Goal: Task Accomplishment & Management: Use online tool/utility

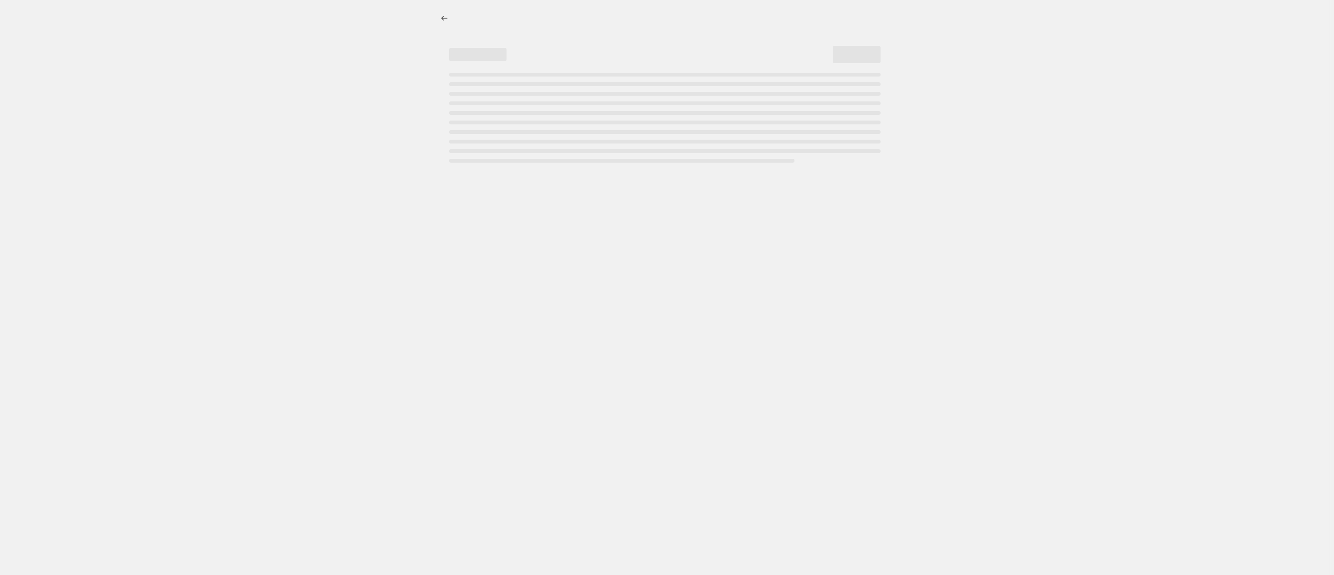
select select "percentage"
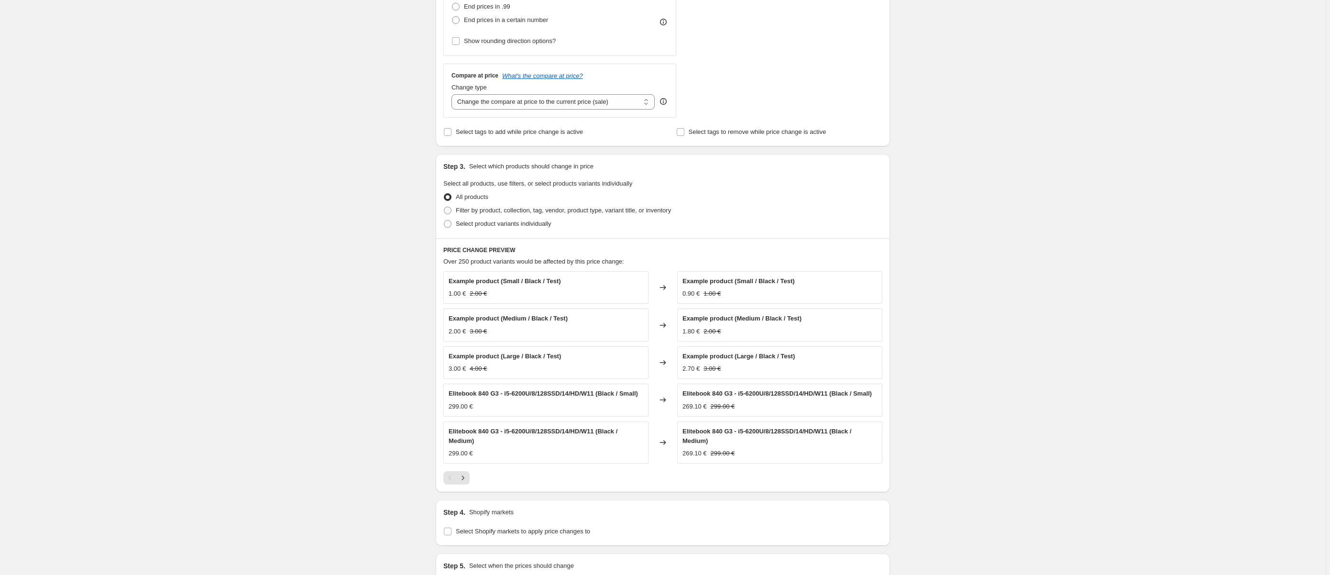
scroll to position [422, 0]
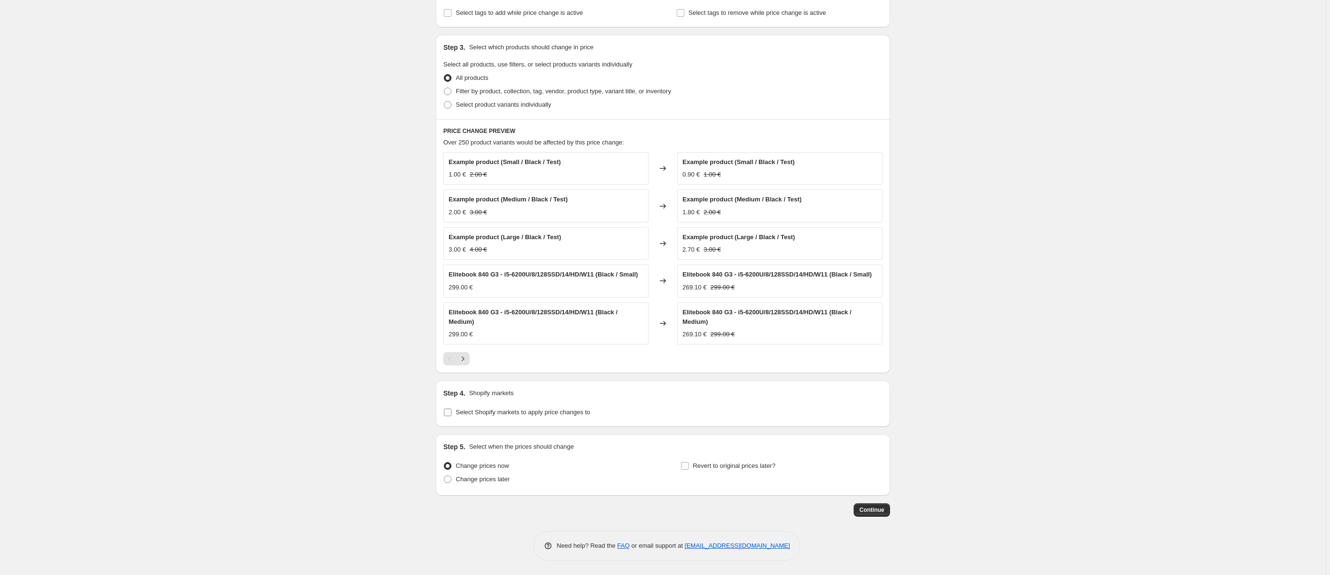
click at [452, 412] on span at bounding box center [447, 412] width 9 height 9
click at [452, 412] on input "Select Shopify markets to apply price changes to" at bounding box center [448, 413] width 8 height 8
checkbox input "true"
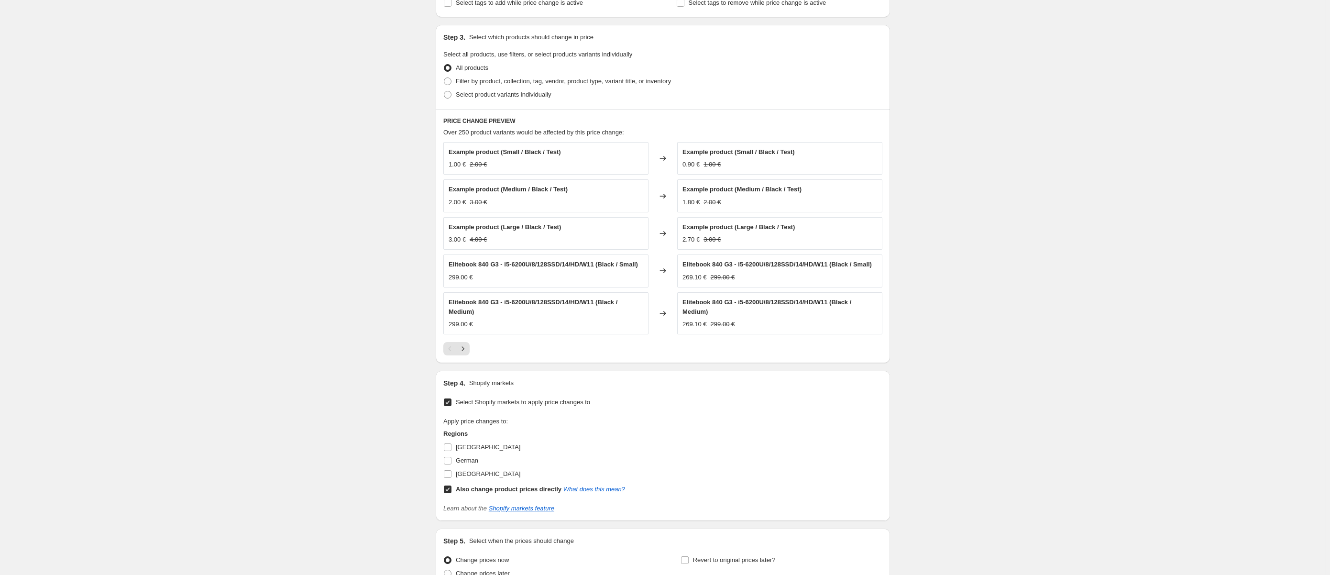
scroll to position [526, 0]
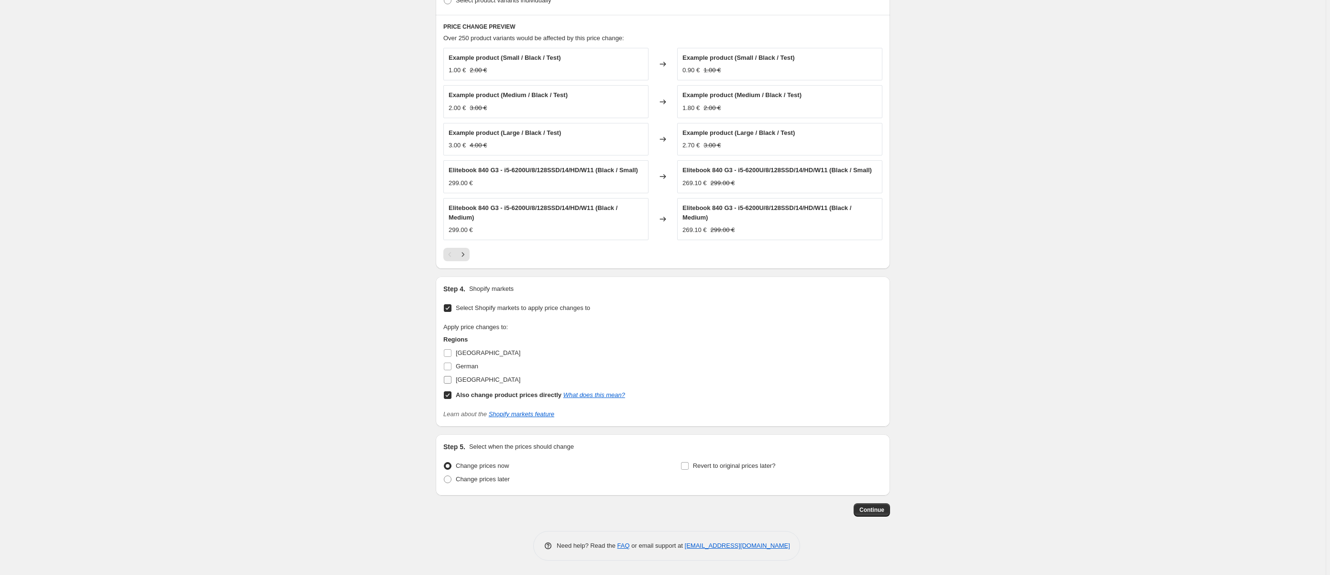
click at [450, 378] on input "[GEOGRAPHIC_DATA]" at bounding box center [448, 380] width 8 height 8
checkbox input "true"
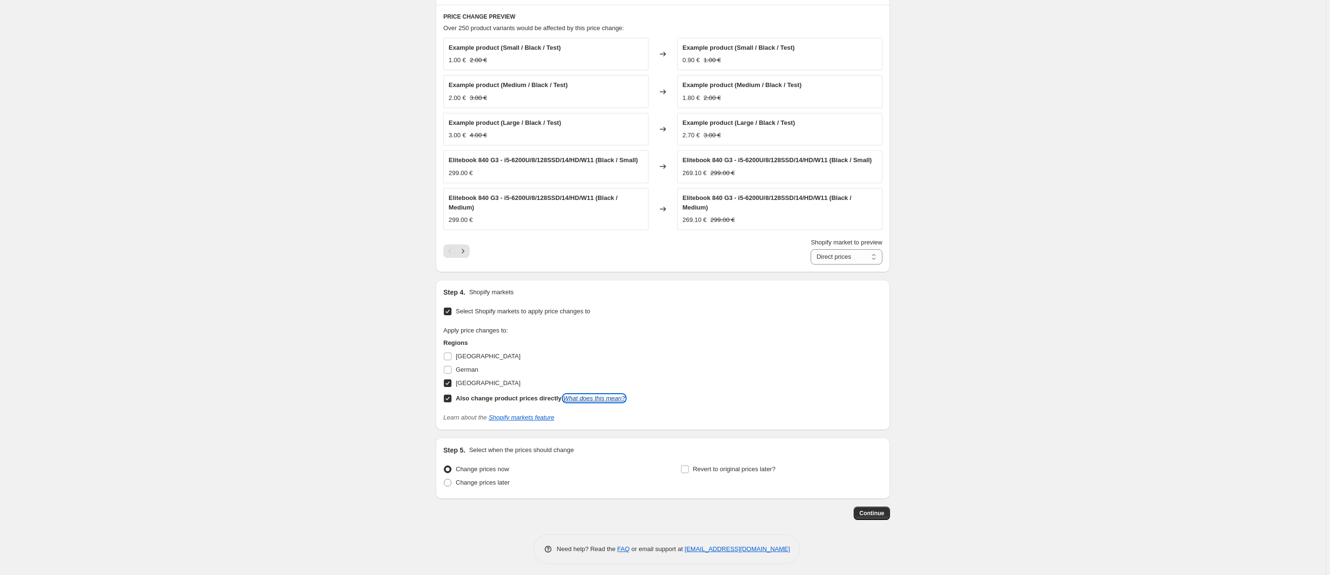
click at [588, 402] on link "What does this mean?" at bounding box center [595, 398] width 62 height 7
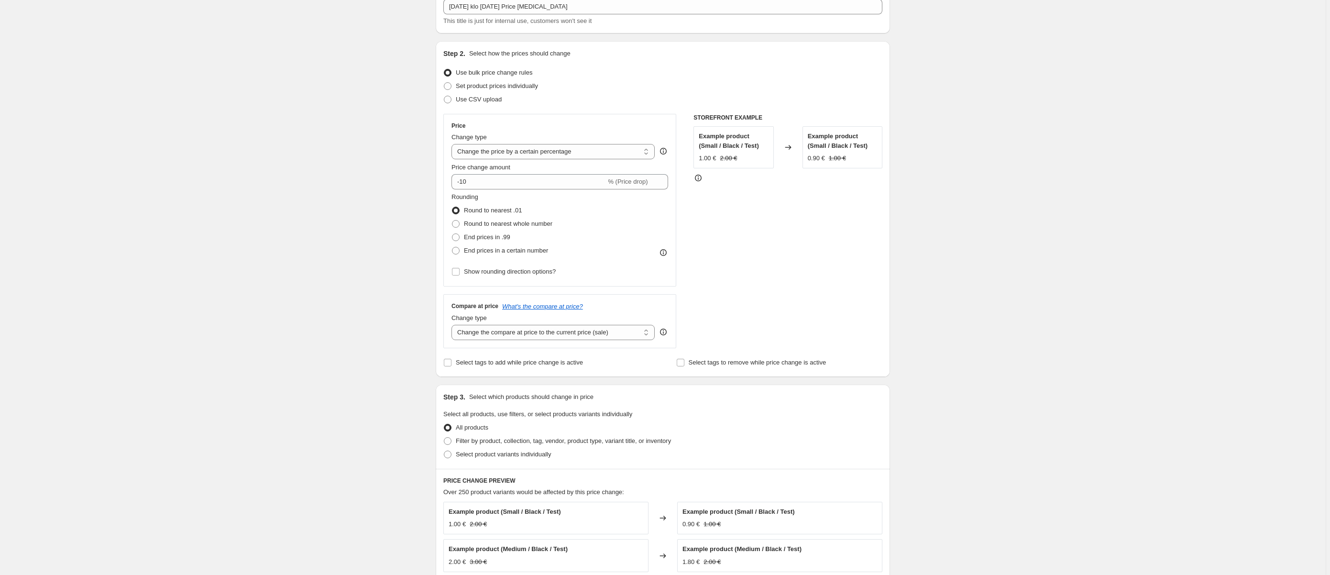
scroll to position [49, 0]
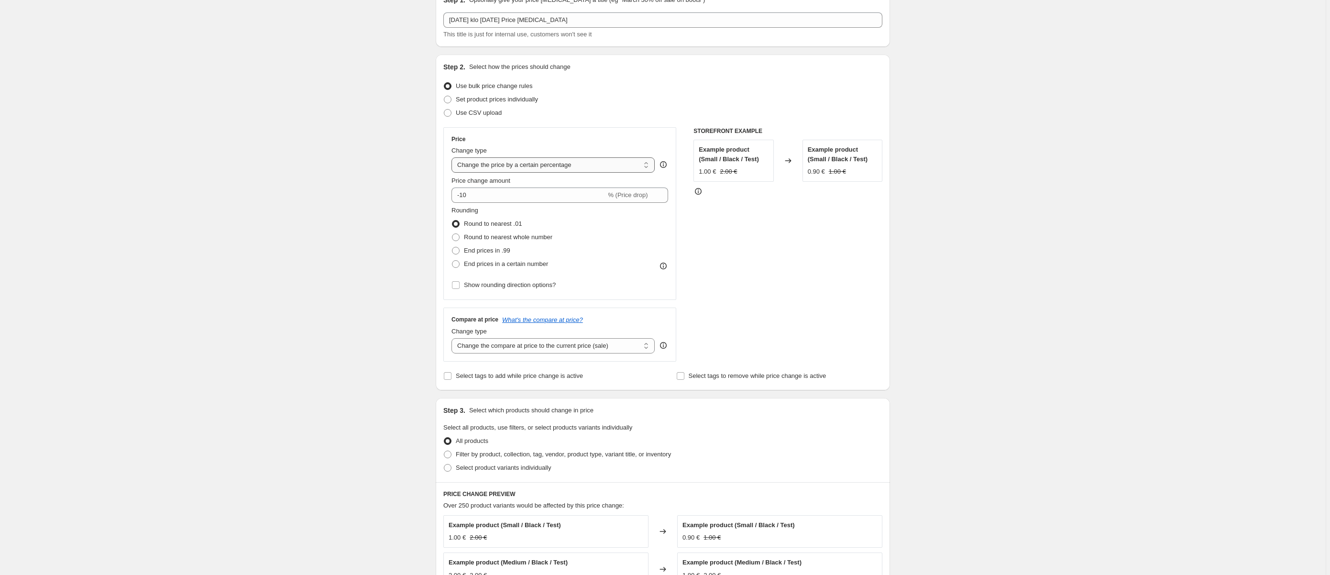
click at [452, 157] on select "Change the price to a certain amount Change the price by a certain amount Chang…" at bounding box center [553, 164] width 203 height 15
select select "by"
click option "Change the price by a certain amount" at bounding box center [0, 0] width 0 height 0
click at [632, 195] on span "(Price drop)" at bounding box center [632, 194] width 33 height 7
click at [662, 192] on icon at bounding box center [661, 193] width 10 height 10
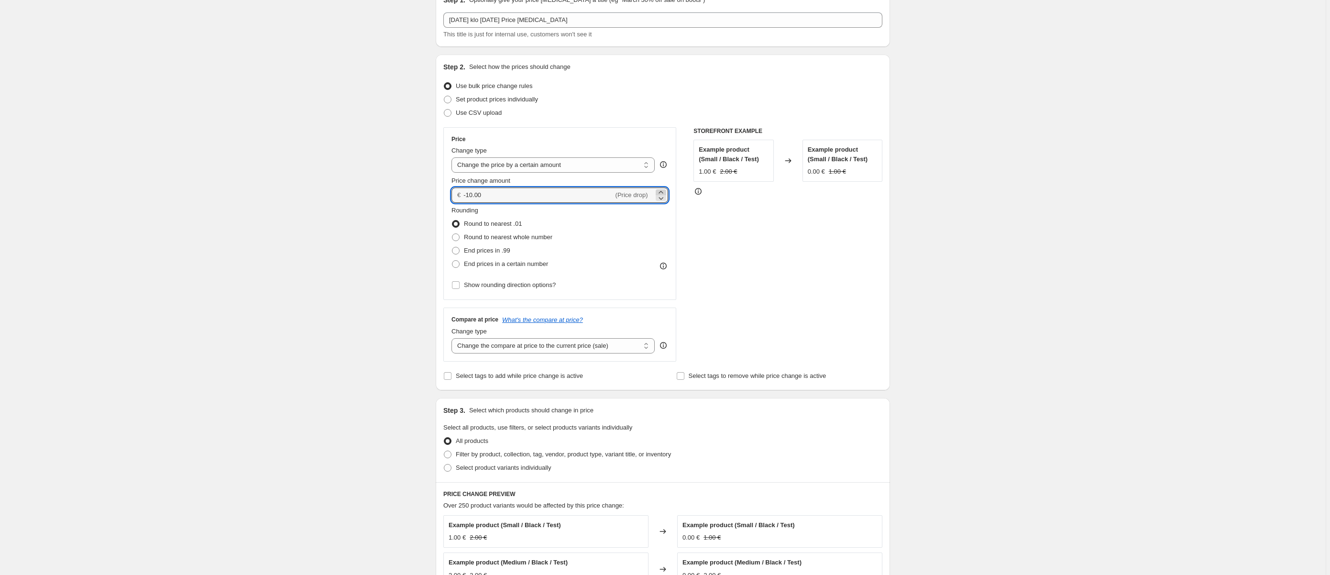
type input "-9.99"
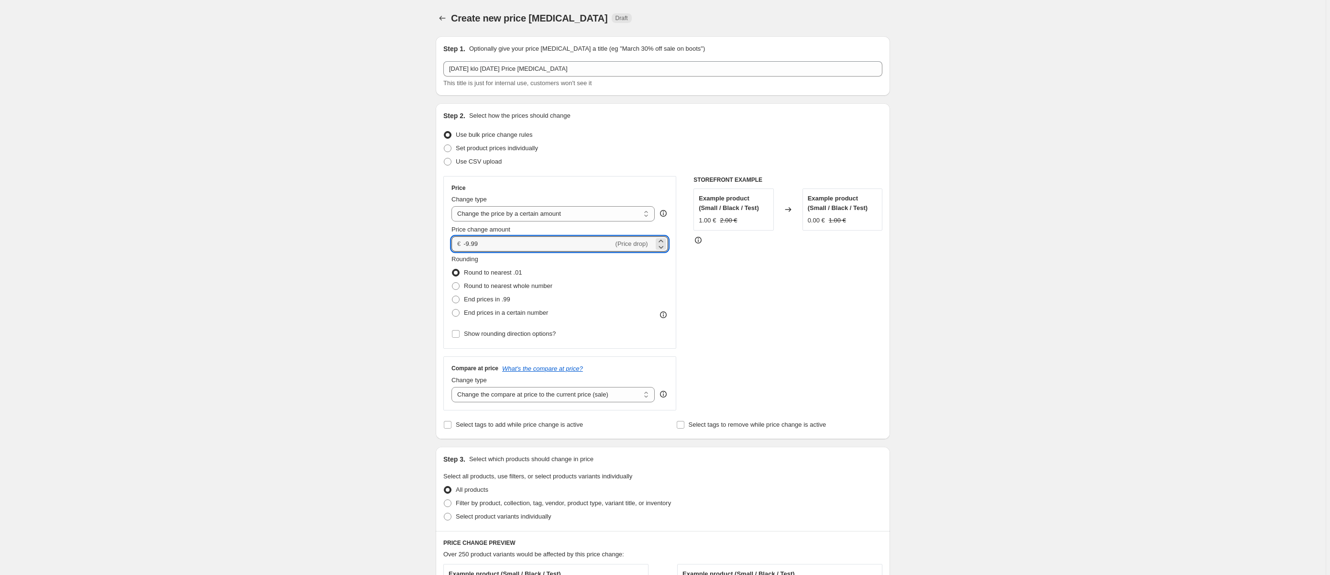
click at [464, 236] on input "-9.99" at bounding box center [539, 243] width 150 height 15
click at [455, 301] on span at bounding box center [456, 300] width 8 height 8
click at [453, 296] on input "End prices in .99" at bounding box center [452, 296] width 0 height 0
radio input "true"
click at [460, 311] on span at bounding box center [456, 313] width 8 height 8
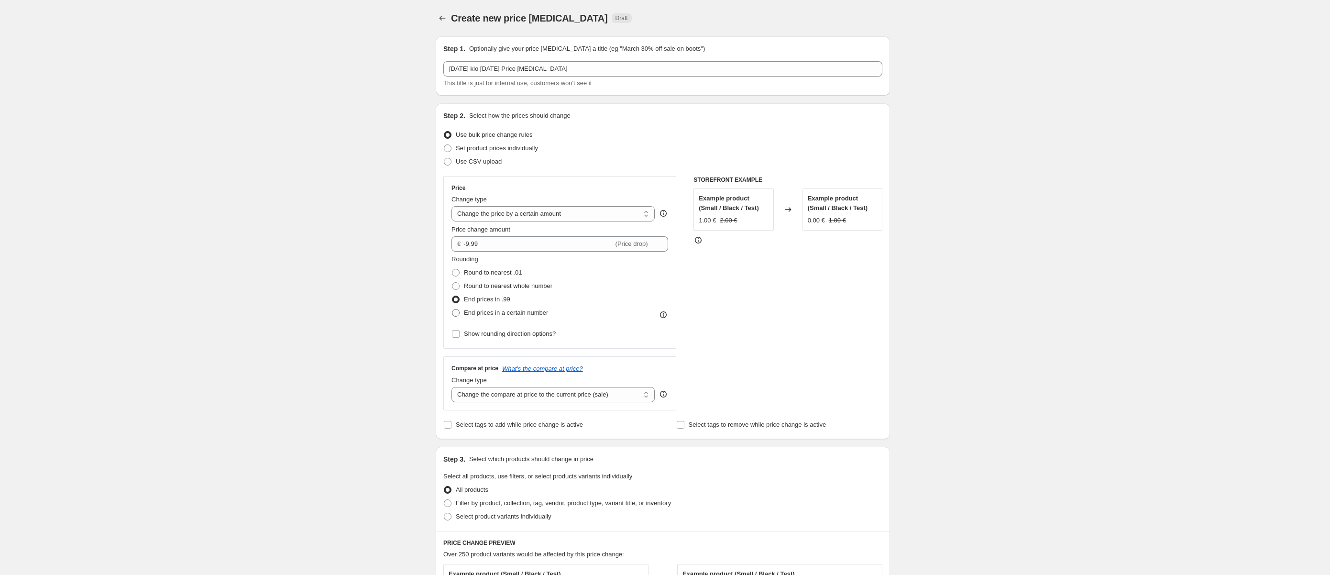
click at [453, 310] on input "End prices in a certain number" at bounding box center [452, 309] width 0 height 0
radio input "true"
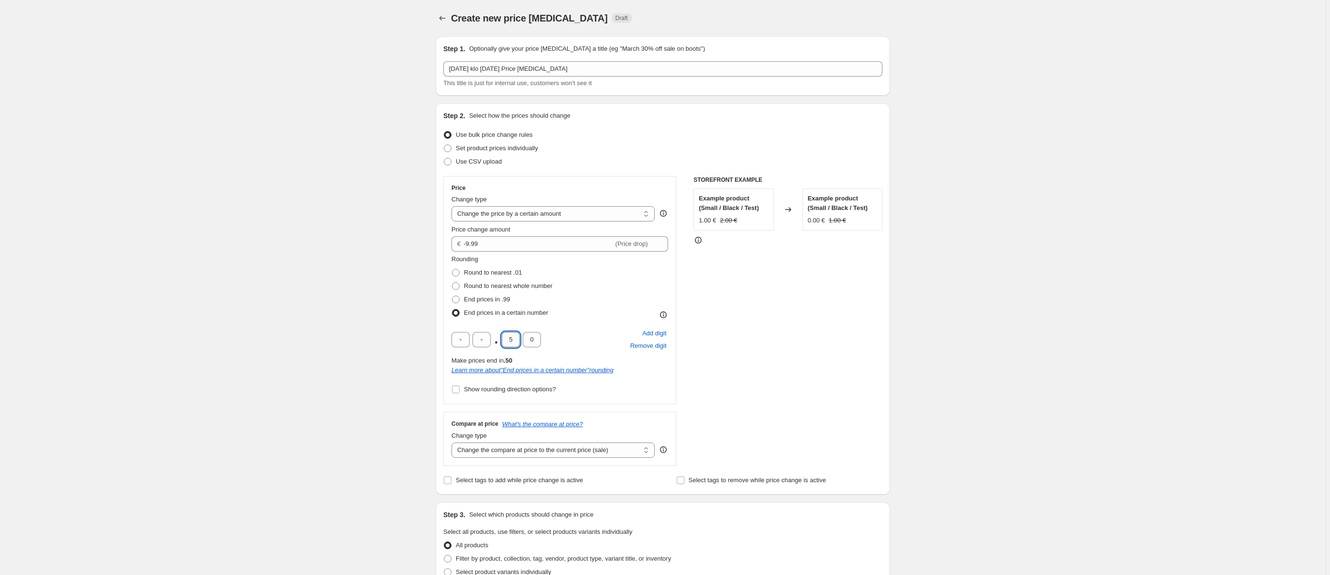
drag, startPoint x: 515, startPoint y: 340, endPoint x: 509, endPoint y: 337, distance: 6.4
click at [502, 337] on input "5" at bounding box center [511, 339] width 18 height 15
type input "9"
drag, startPoint x: 856, startPoint y: 307, endPoint x: 751, endPoint y: 290, distance: 107.0
click at [856, 306] on div "STOREFRONT EXAMPLE Example product (Small / Black / Test) 1.00 € 2.00 € Changed…" at bounding box center [788, 321] width 189 height 290
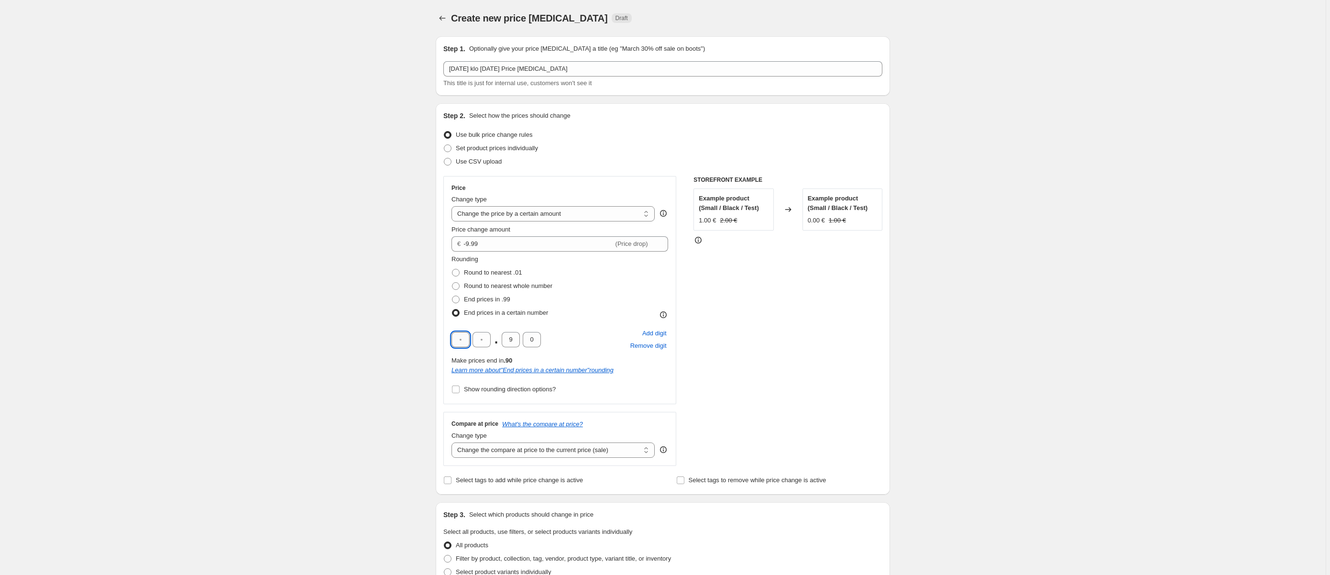
click at [464, 340] on input "text" at bounding box center [461, 339] width 18 height 15
type input "9"
type input "0"
drag, startPoint x: 849, startPoint y: 360, endPoint x: 783, endPoint y: 348, distance: 66.6
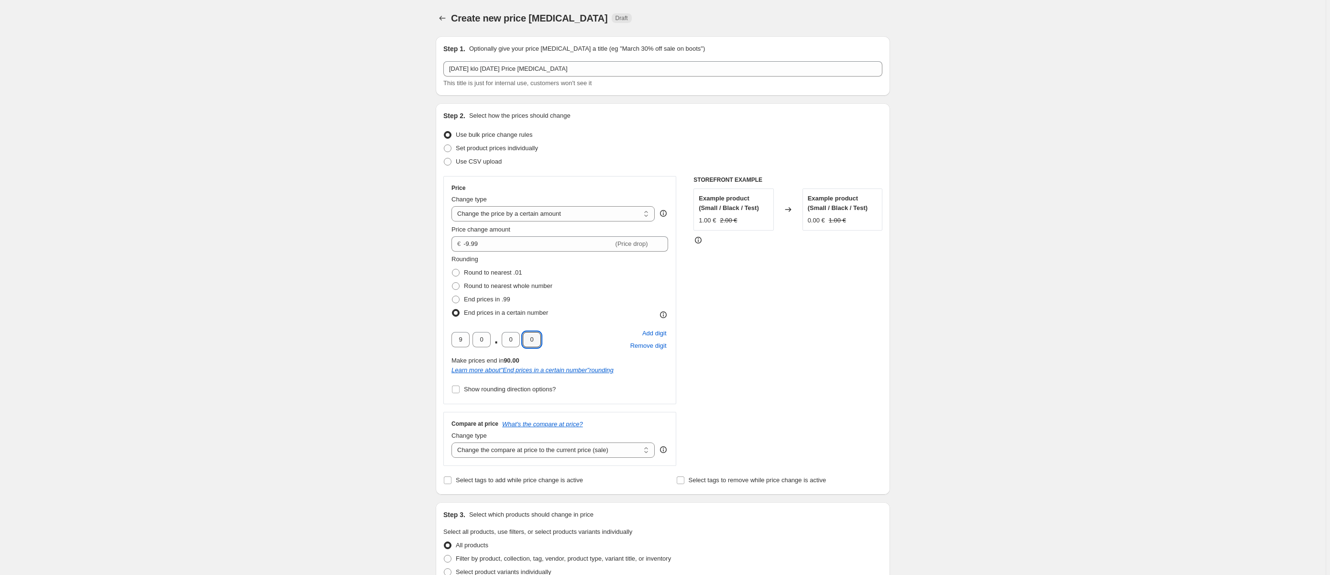
click at [850, 360] on div "STOREFRONT EXAMPLE Example product (Small / Black / Test) 1.00 € 2.00 € Changed…" at bounding box center [788, 321] width 189 height 290
click at [464, 236] on input "-9.99" at bounding box center [539, 243] width 150 height 15
type input "0.00"
click at [749, 290] on div "STOREFRONT EXAMPLE Example product (Small / Black / Test) 1.00 € 2.00 € Changed…" at bounding box center [788, 321] width 189 height 290
click at [446, 16] on icon "Price change jobs" at bounding box center [443, 18] width 10 height 10
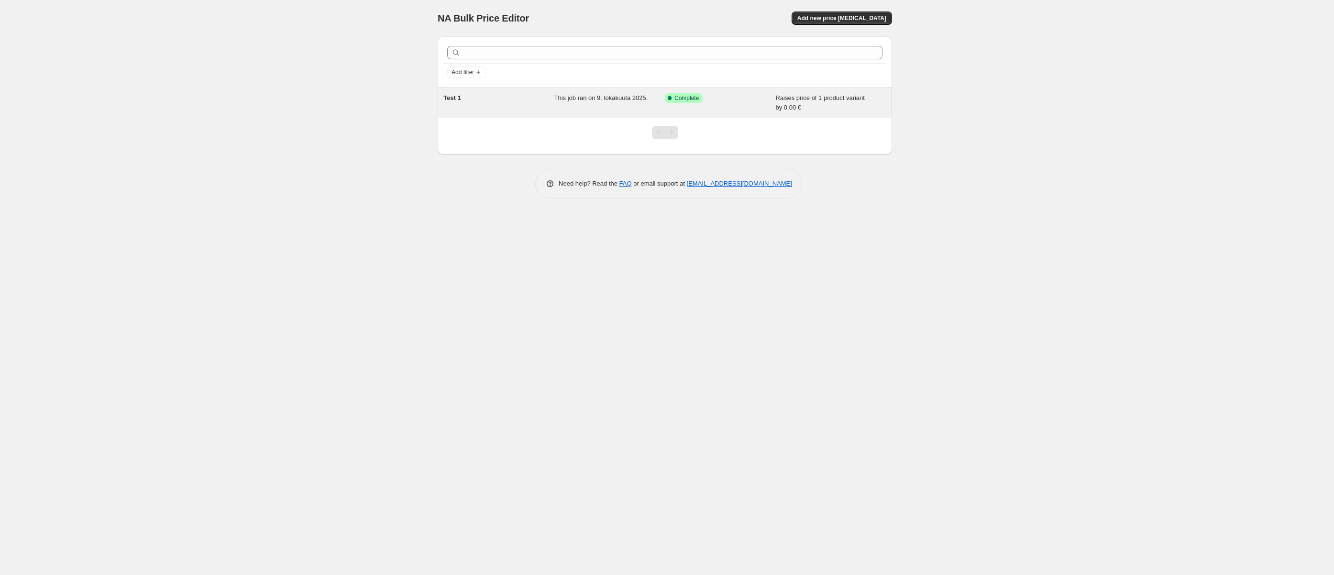
click at [513, 104] on div "Test 1" at bounding box center [498, 102] width 111 height 19
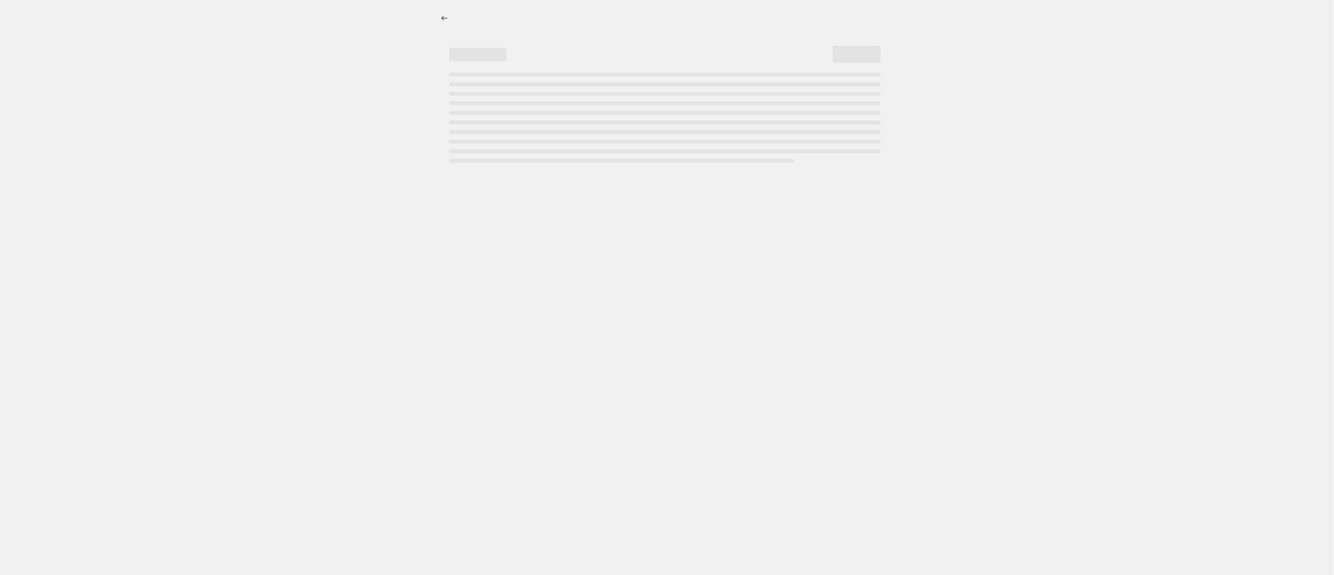
select select "by"
select select "no_change"
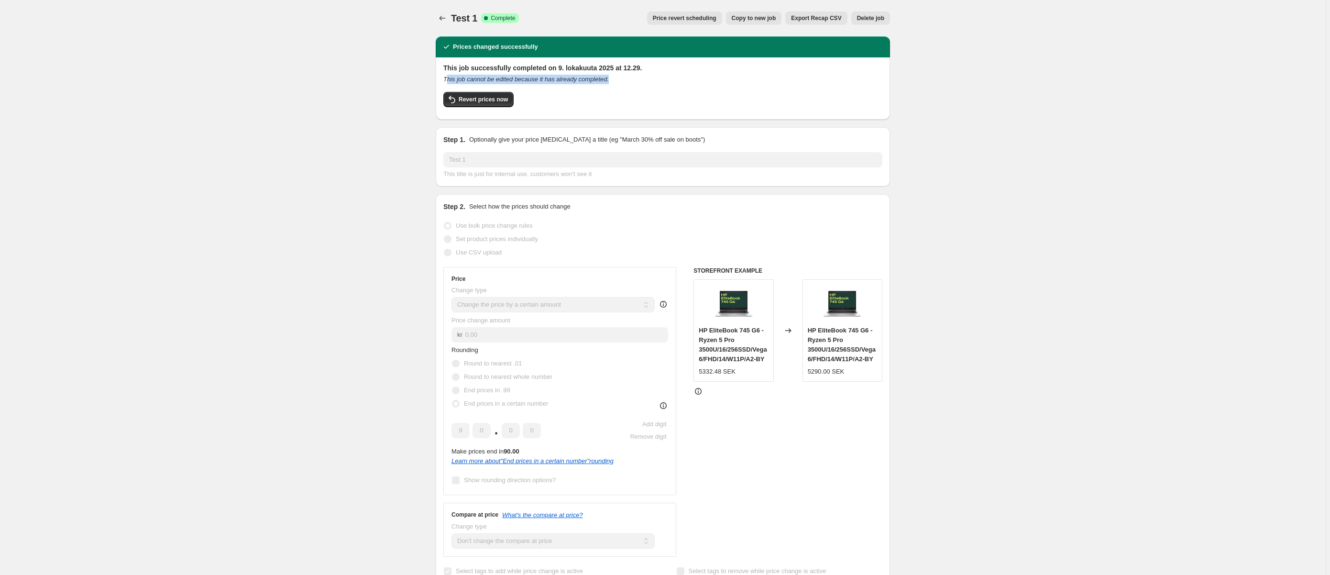
drag, startPoint x: 449, startPoint y: 77, endPoint x: 629, endPoint y: 78, distance: 179.4
click at [629, 78] on div "This job cannot be edited because it has already completed." at bounding box center [662, 80] width 439 height 10
click at [631, 83] on div "This job cannot be edited because it has already completed." at bounding box center [662, 80] width 439 height 10
click at [775, 18] on span "Copy to new job" at bounding box center [754, 18] width 44 height 8
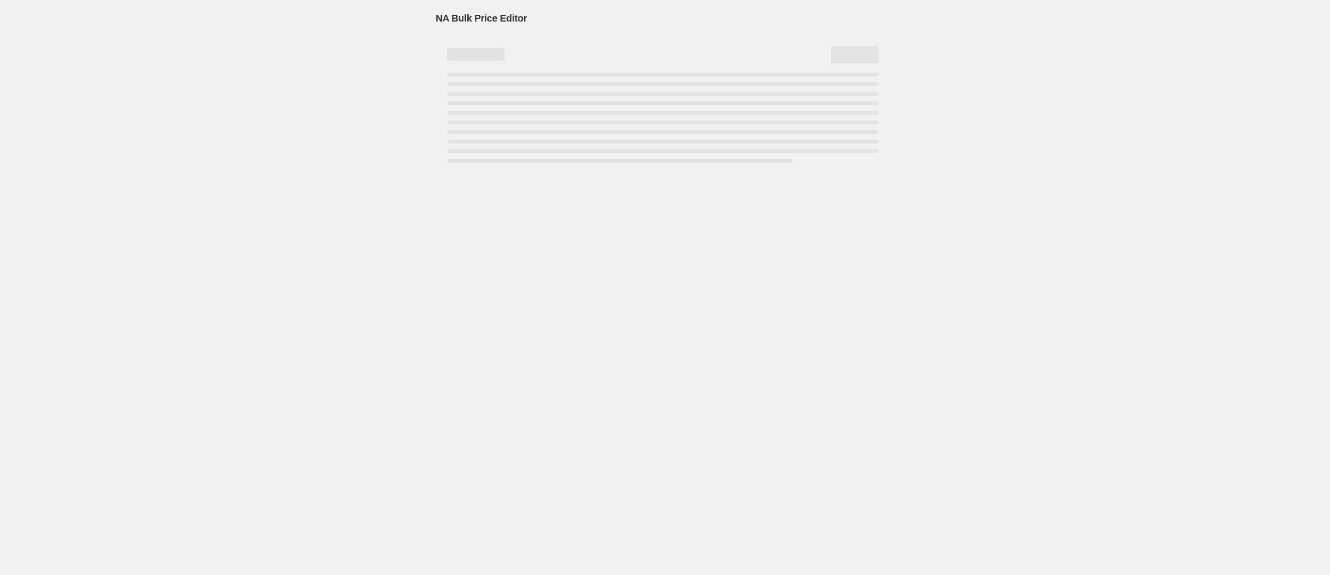
select select "by"
select select "no_change"
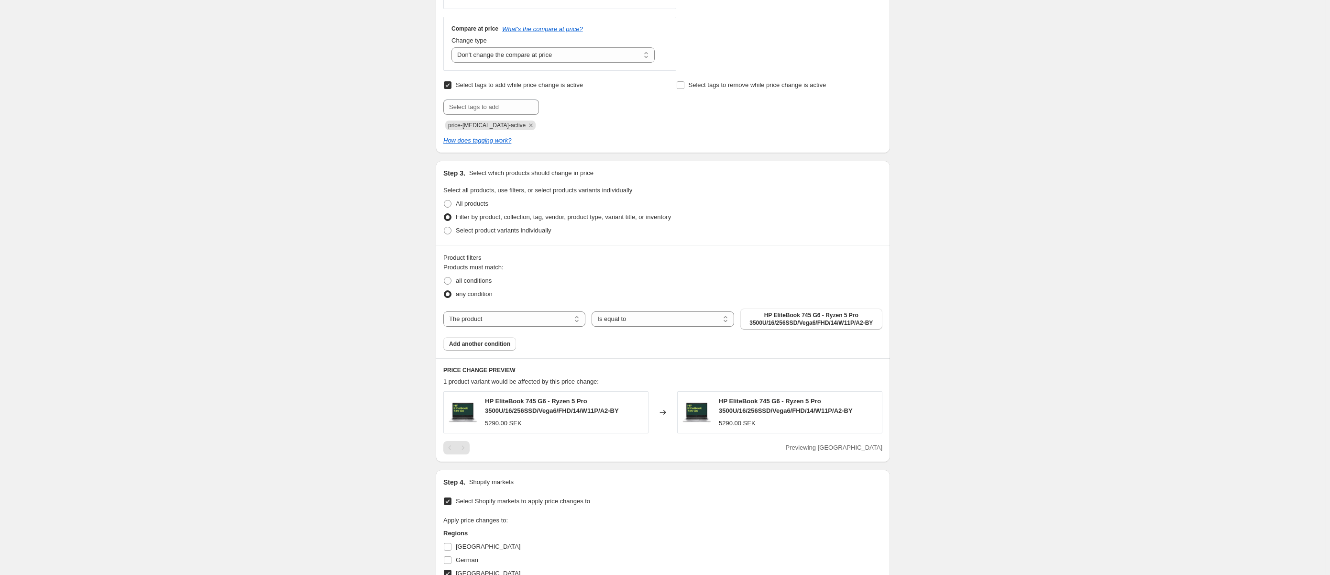
scroll to position [492, 0]
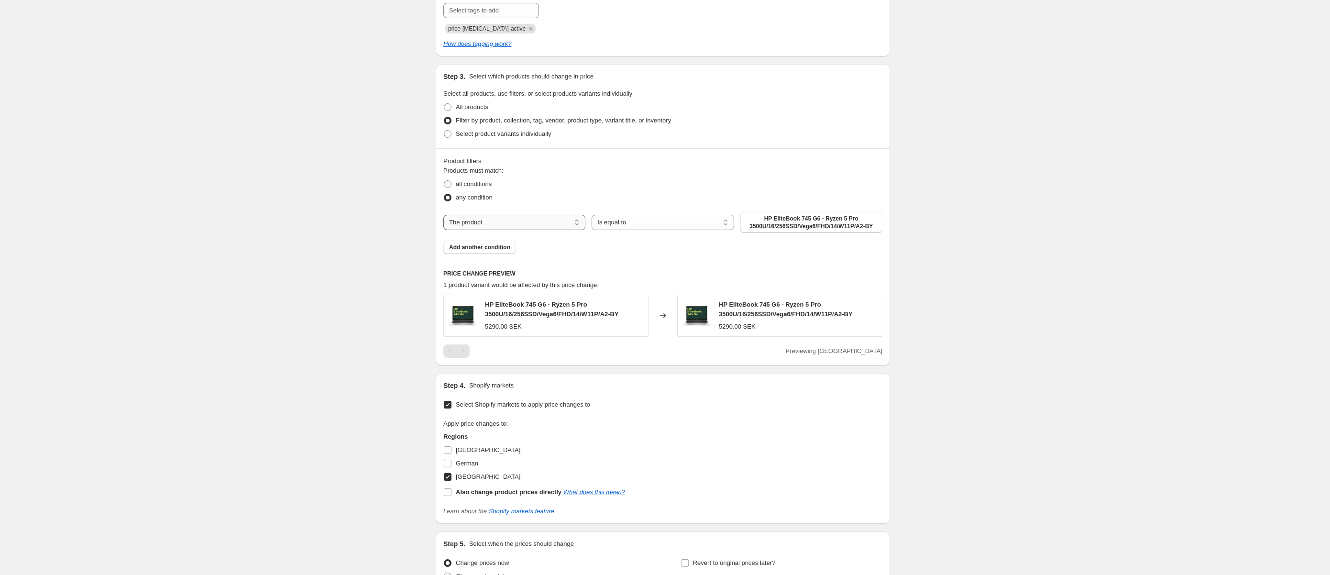
click at [443, 215] on select "The product The product's collection The product's tag The product's vendor The…" at bounding box center [514, 222] width 142 height 15
click at [820, 223] on span "HP EliteBook 745 G6 - Ryzen 5 Pro 3500U/16/256SSD/Vega6/FHD/14/W11P/A2-BY" at bounding box center [811, 222] width 131 height 15
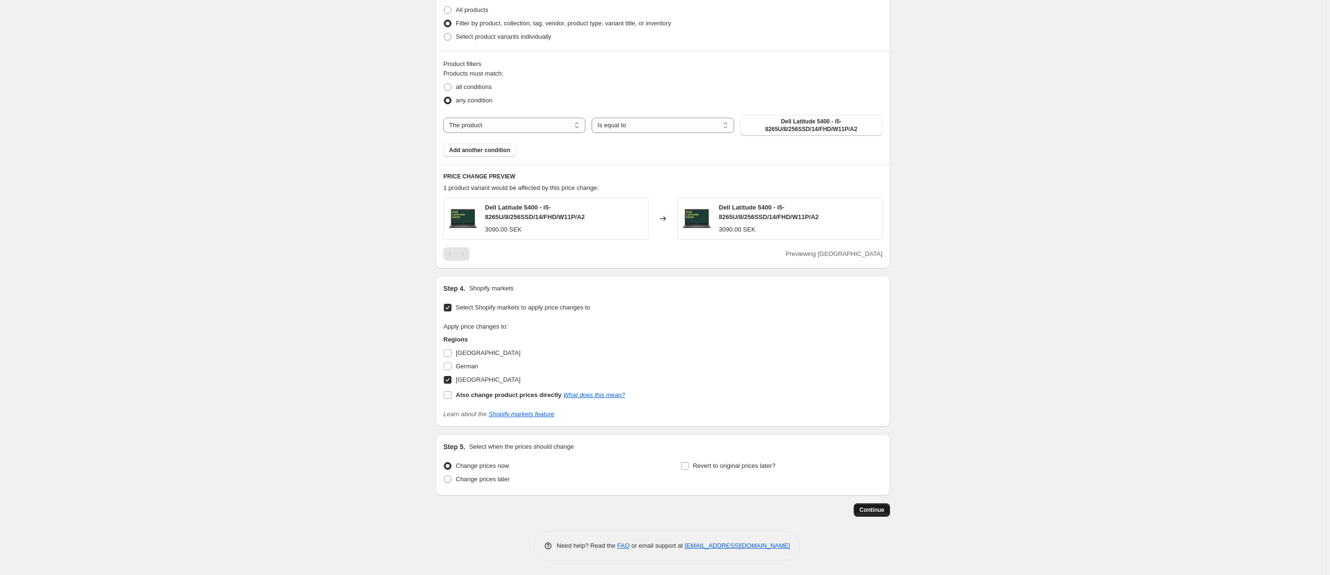
click at [882, 511] on span "Continue" at bounding box center [872, 510] width 25 height 8
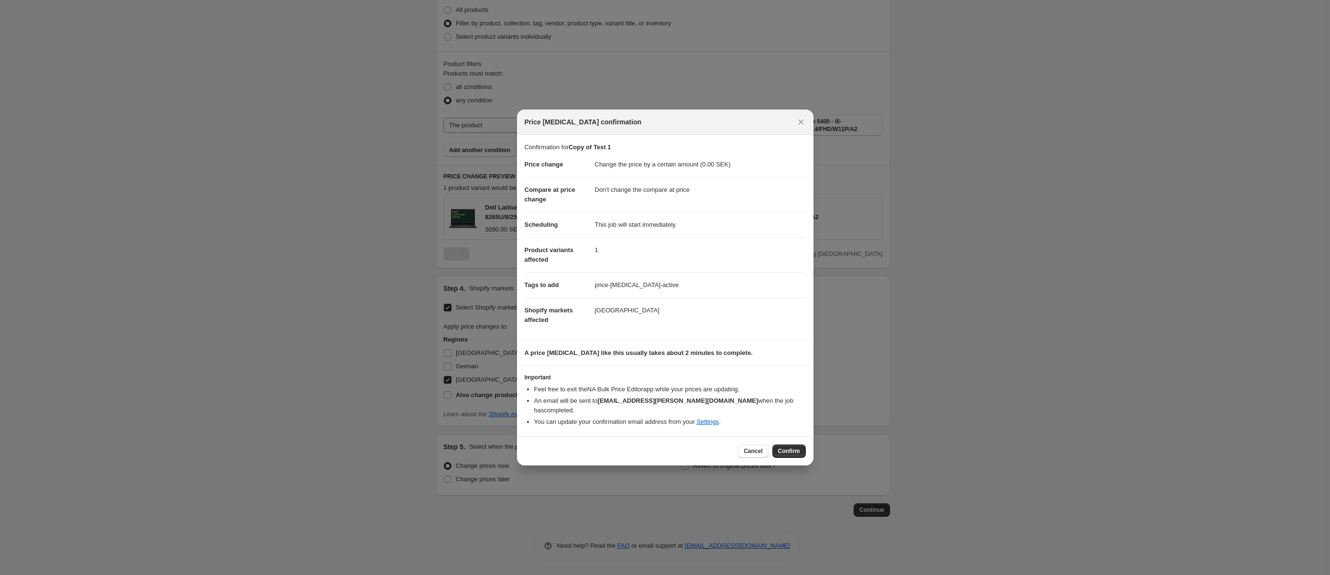
drag, startPoint x: 750, startPoint y: 395, endPoint x: 534, endPoint y: 398, distance: 215.8
click at [534, 394] on li "Feel free to exit the NA Bulk Price Editor app while your prices are updating." at bounding box center [670, 390] width 272 height 10
click at [761, 373] on section "Important Feel free to exit the NA Bulk Price Editor app while your prices are …" at bounding box center [665, 401] width 297 height 70
drag, startPoint x: 784, startPoint y: 447, endPoint x: 769, endPoint y: 289, distance: 158.5
click at [784, 447] on span "Confirm" at bounding box center [789, 451] width 22 height 8
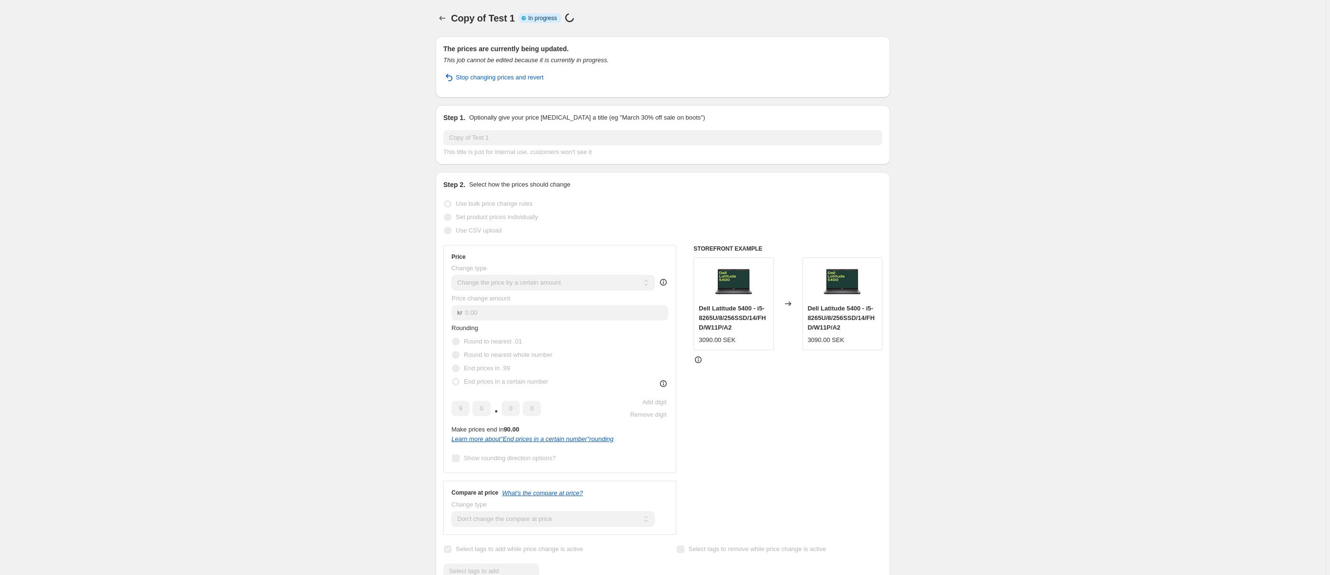
scroll to position [614, 0]
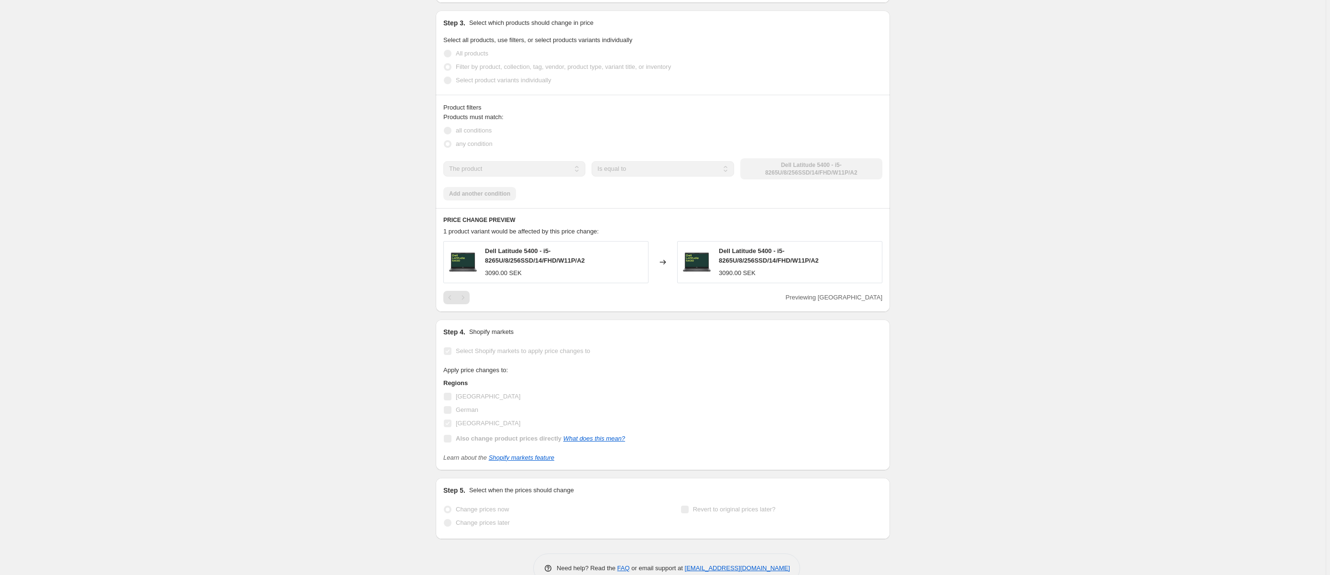
select select "by"
select select "no_change"
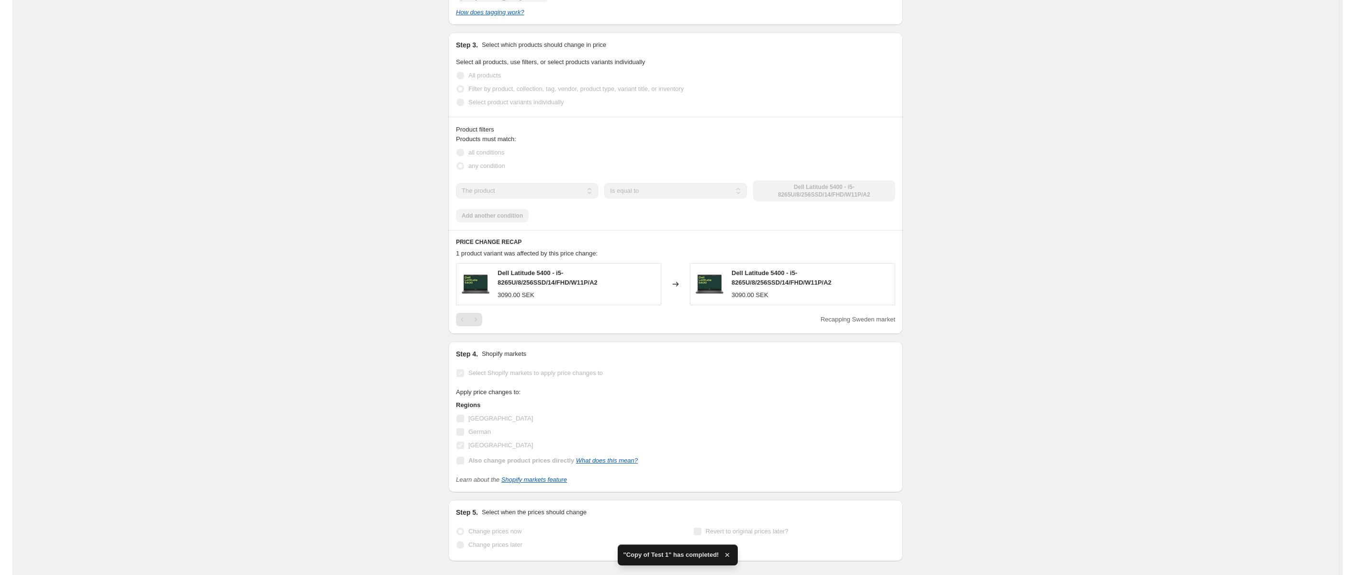
scroll to position [0, 0]
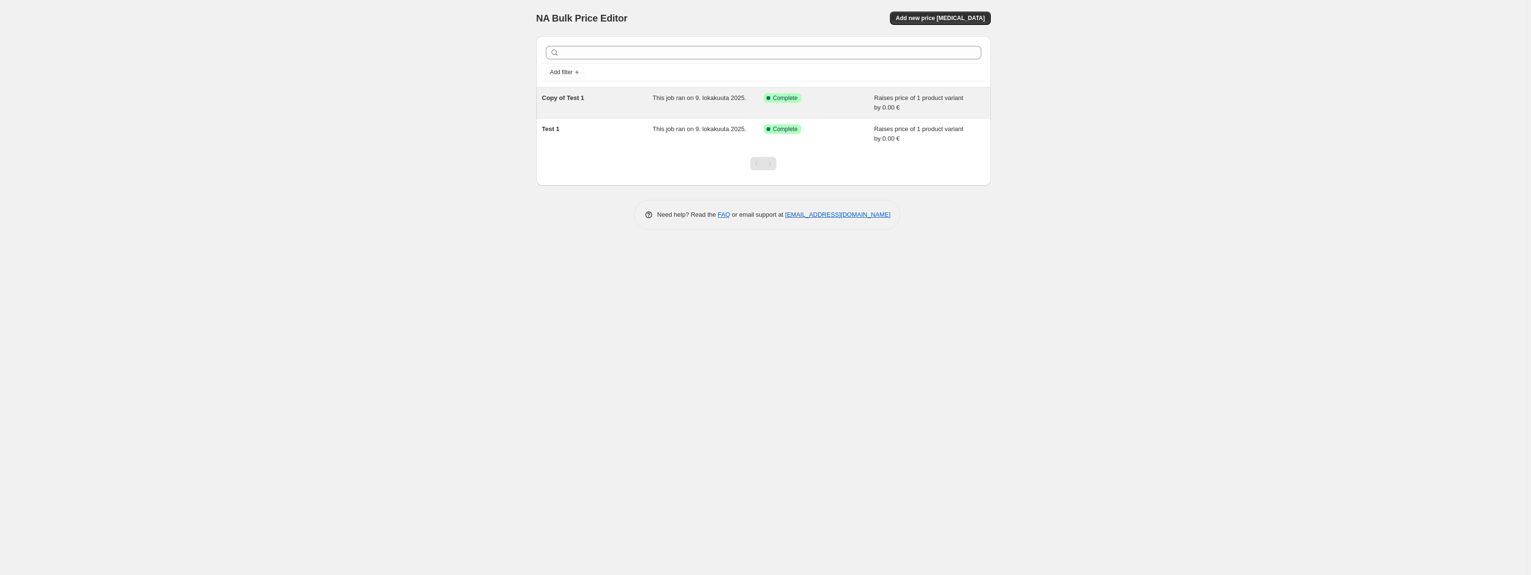
click at [593, 106] on div "Copy of Test 1" at bounding box center [597, 102] width 111 height 19
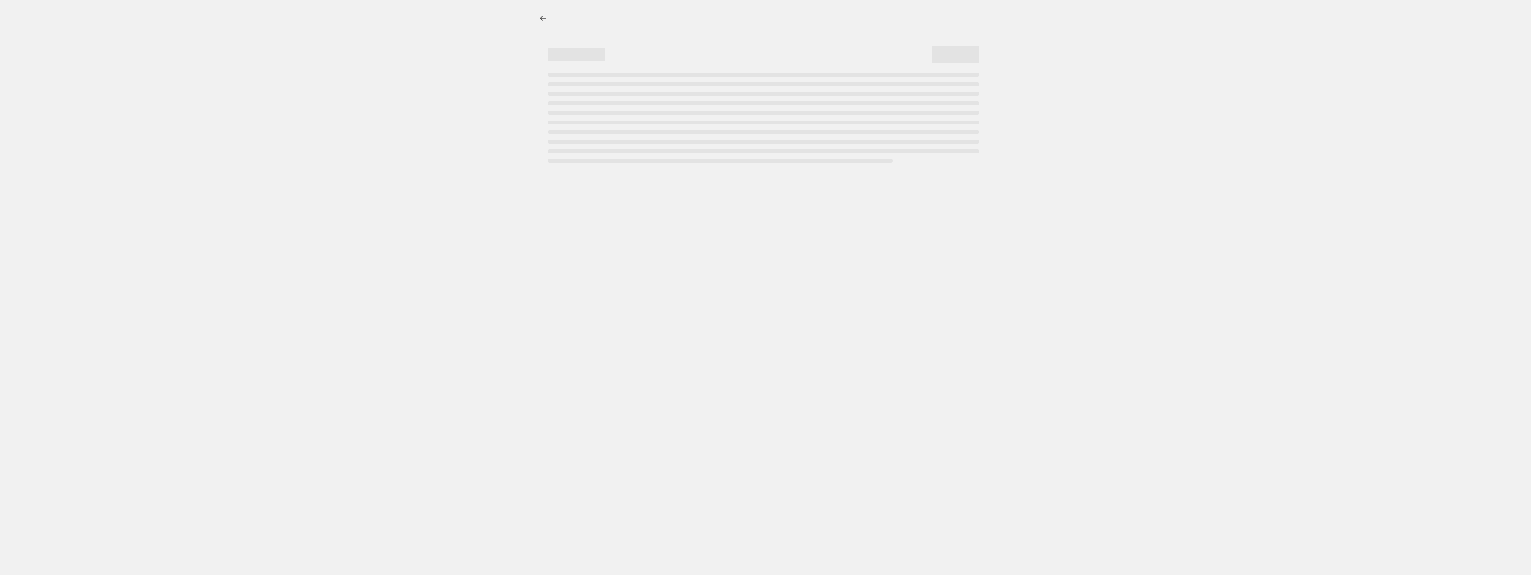
select select "by"
select select "no_change"
